Goal: Task Accomplishment & Management: Use online tool/utility

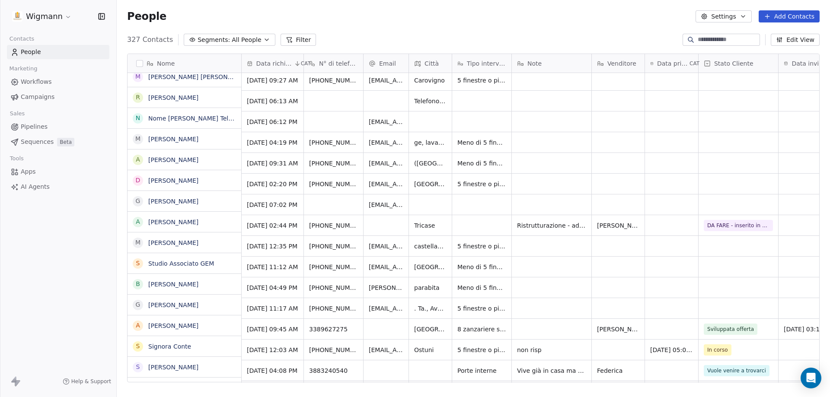
scroll to position [173, 0]
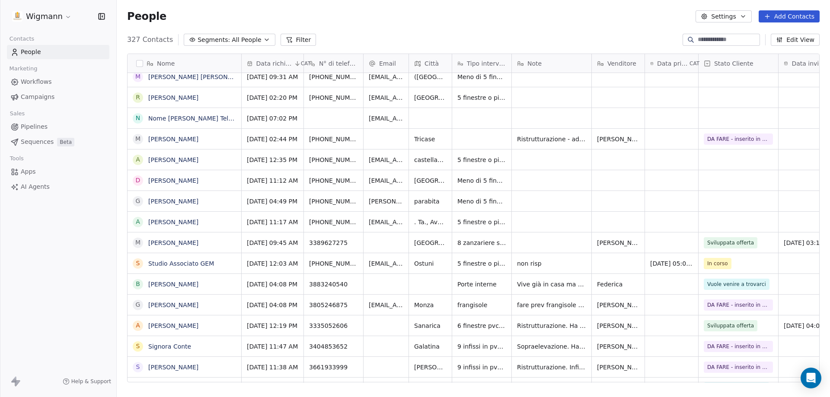
click at [724, 347] on span "DA FARE - inserito in cartella" at bounding box center [738, 347] width 62 height 8
click at [730, 346] on span "DA FARE - inserito in cartella" at bounding box center [738, 347] width 62 height 8
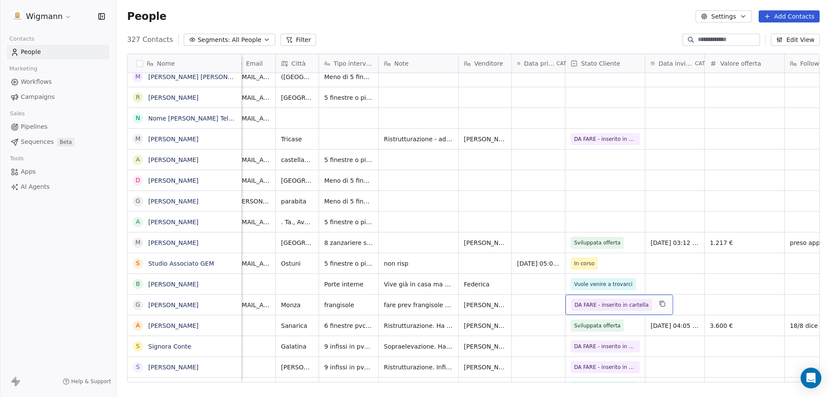
click at [584, 304] on span "DA FARE - inserito in cartella" at bounding box center [612, 305] width 74 height 9
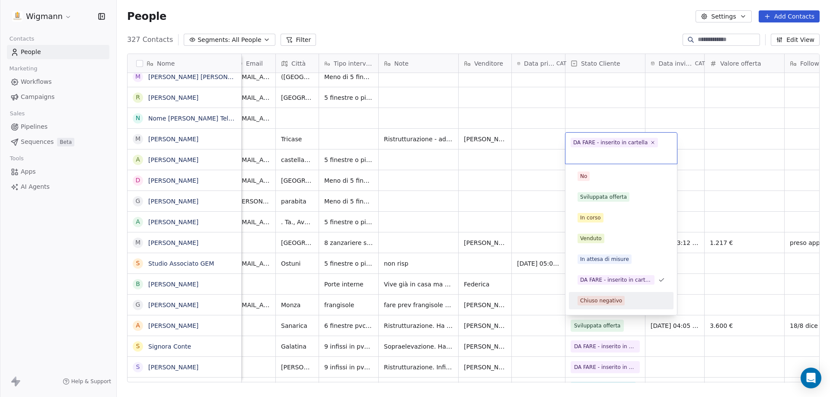
drag, startPoint x: 658, startPoint y: 305, endPoint x: 587, endPoint y: 215, distance: 114.5
click at [658, 305] on div "Chiuso negativo" at bounding box center [621, 301] width 87 height 10
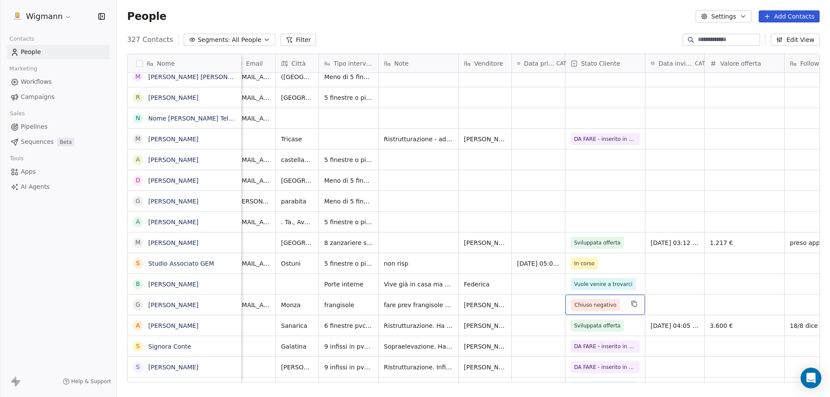
click at [603, 306] on span "Chiuso negativo" at bounding box center [596, 305] width 42 height 9
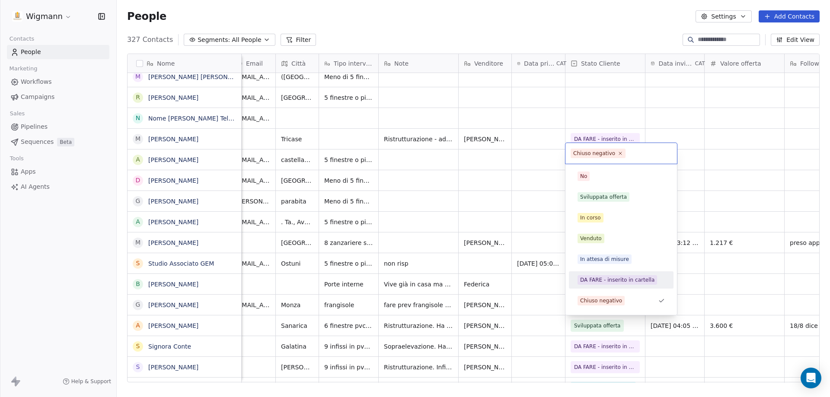
click at [589, 278] on div "DA FARE - inserito in cartella" at bounding box center [617, 280] width 74 height 8
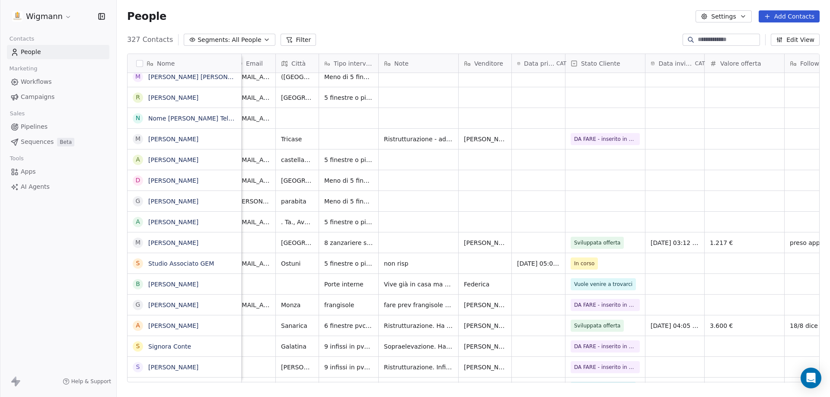
scroll to position [0, 51]
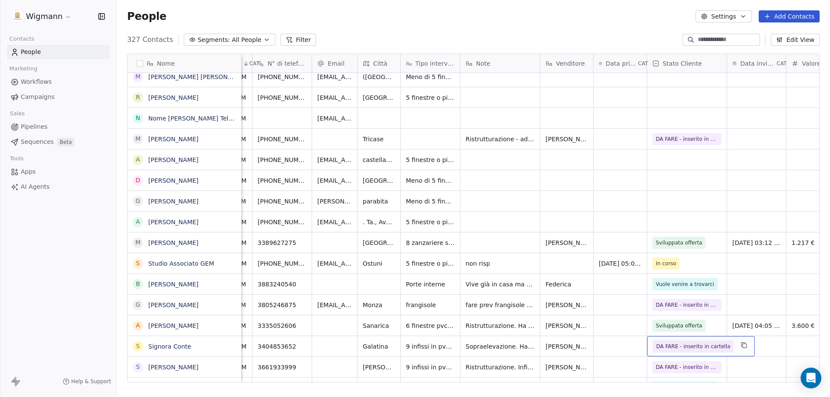
click at [697, 347] on span "DA FARE - inserito in cartella" at bounding box center [693, 346] width 74 height 9
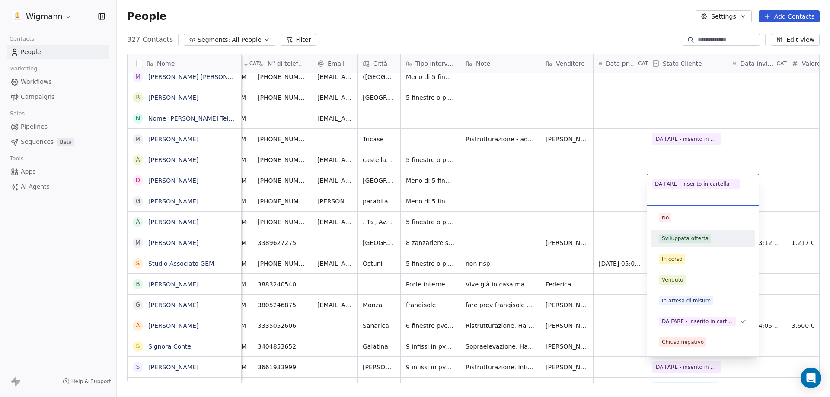
click at [677, 238] on div "Sviluppata offerta" at bounding box center [685, 239] width 47 height 8
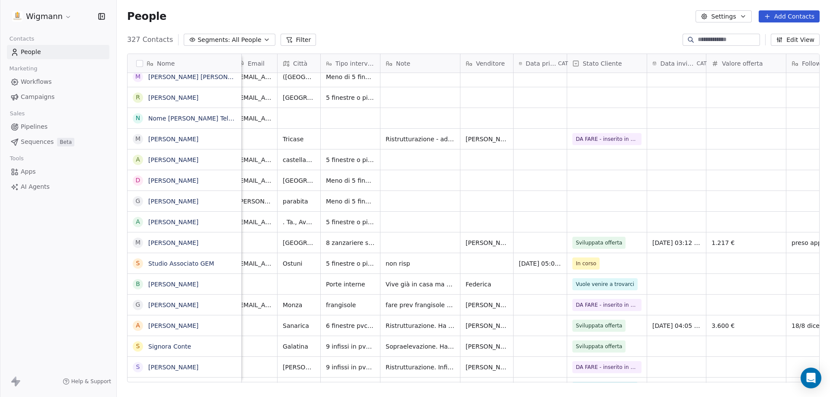
scroll to position [0, 135]
click at [726, 346] on div "grid" at bounding box center [743, 346] width 80 height 20
type input "******"
click at [603, 376] on html "Wigmann Contacts People Marketing Workflows Campaigns Sales Pipelines Sequences…" at bounding box center [415, 198] width 830 height 397
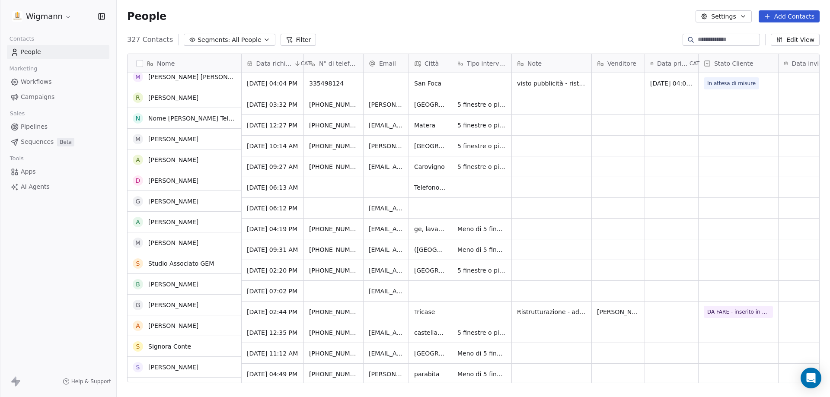
scroll to position [0, 0]
